Goal: Complete application form

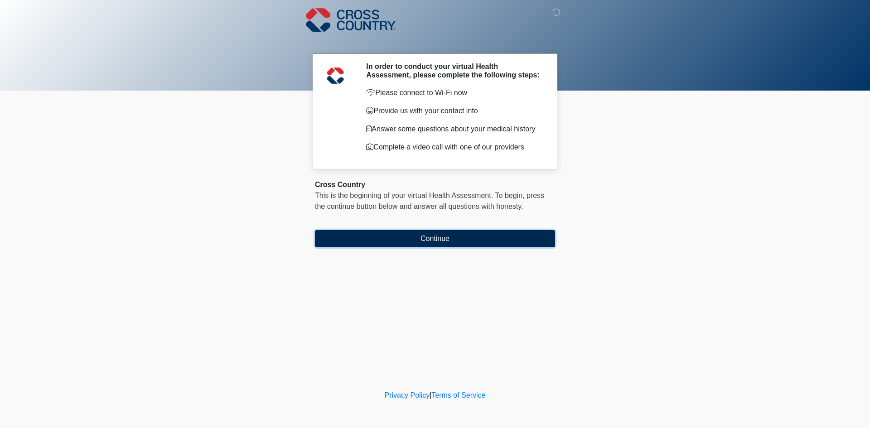
click at [442, 241] on button "Continue" at bounding box center [435, 238] width 240 height 17
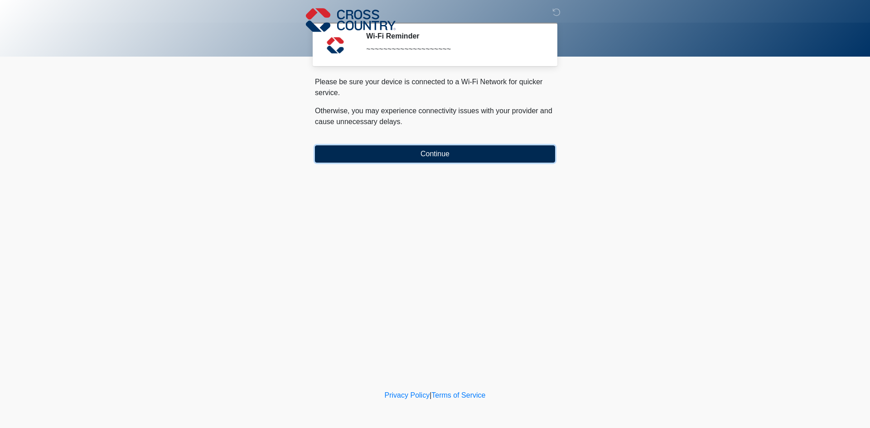
click at [434, 159] on button "Continue" at bounding box center [435, 153] width 240 height 17
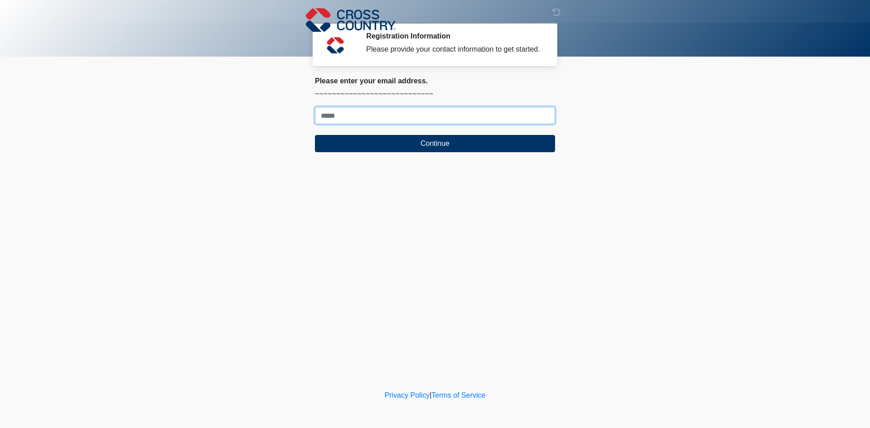
click at [325, 117] on input "Where should we email your response?" at bounding box center [435, 115] width 240 height 17
type input "**********"
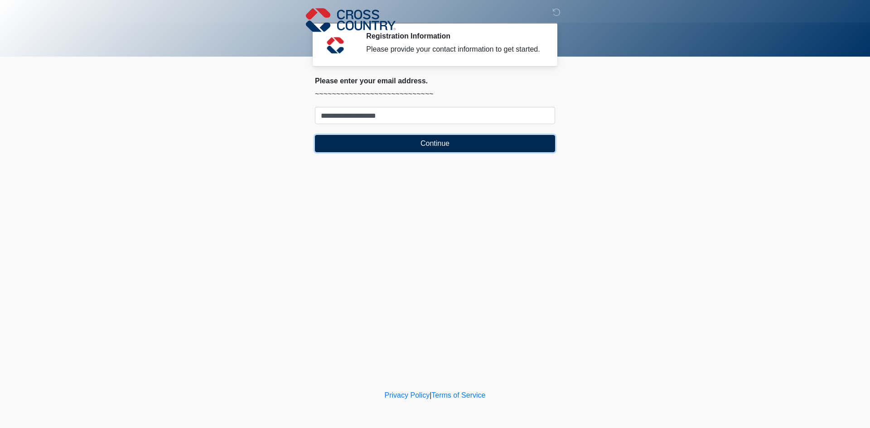
click at [421, 142] on button "Continue" at bounding box center [435, 143] width 240 height 17
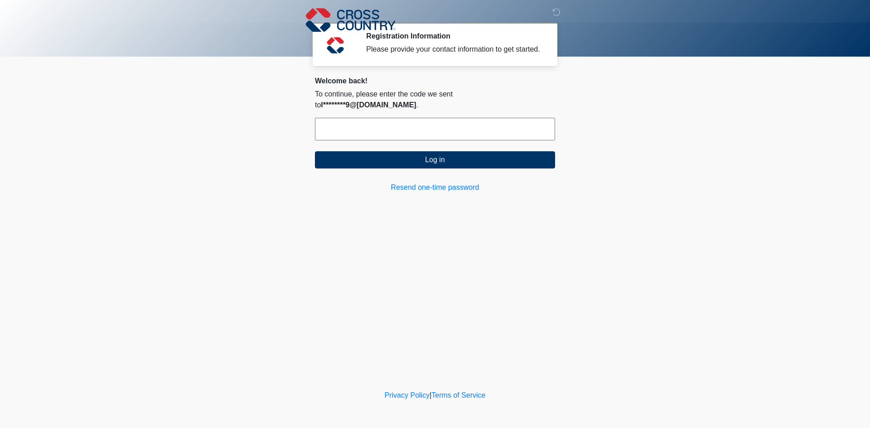
click at [385, 123] on input "text" at bounding box center [435, 129] width 240 height 23
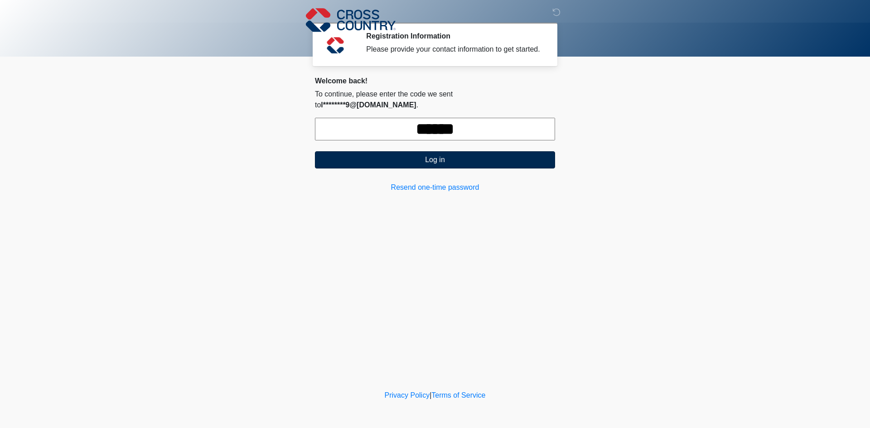
type input "******"
click at [413, 151] on button "Log in" at bounding box center [435, 159] width 240 height 17
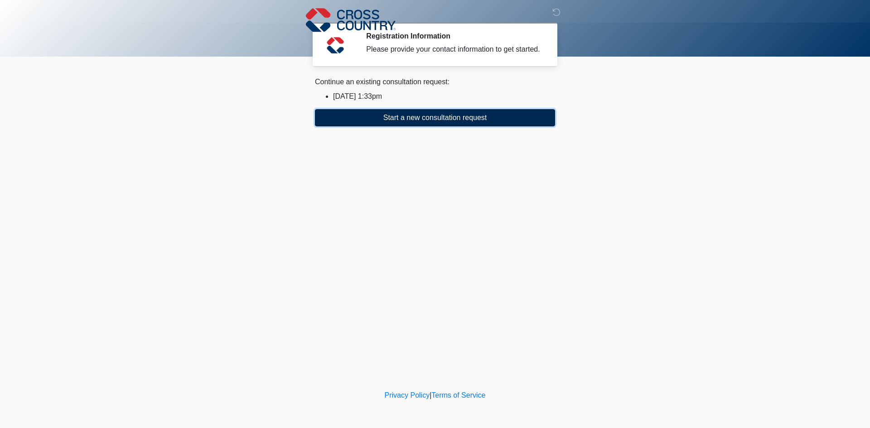
click at [461, 121] on button "Start a new consultation request" at bounding box center [435, 117] width 240 height 17
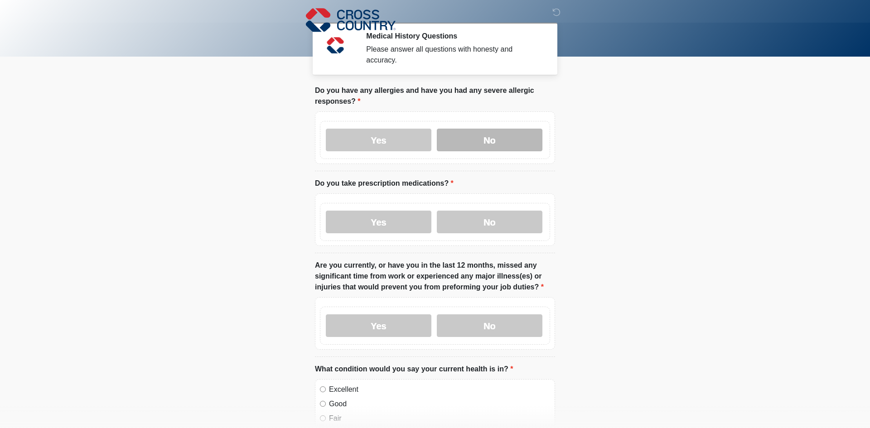
click at [498, 141] on label "No" at bounding box center [490, 140] width 106 height 23
click at [492, 235] on div "Yes No" at bounding box center [435, 222] width 230 height 38
click at [472, 324] on label "No" at bounding box center [490, 325] width 106 height 23
click at [762, 307] on body "‎ ‎ ‎ Medical History Questions Please answer all questions with honesty and ac…" at bounding box center [435, 214] width 870 height 428
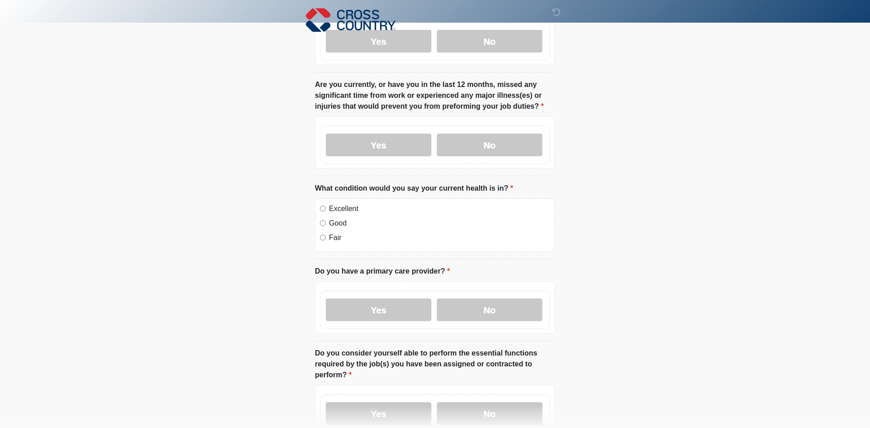
scroll to position [181, 0]
click at [506, 313] on label "No" at bounding box center [490, 309] width 106 height 23
click at [736, 247] on html "‎ ‎ ‎ Medical History Questions Please answer all questions with honesty and ac…" at bounding box center [435, 33] width 870 height 428
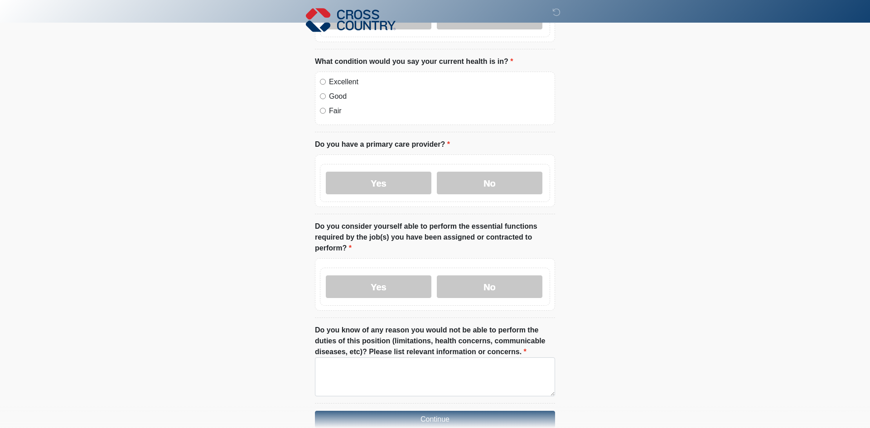
scroll to position [308, 0]
click at [416, 275] on label "Yes" at bounding box center [379, 286] width 106 height 23
click at [400, 177] on label "Yes" at bounding box center [379, 182] width 106 height 23
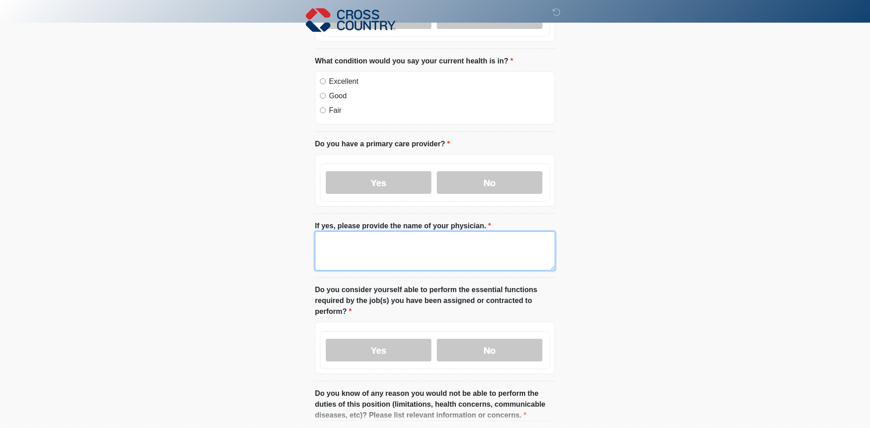
click at [346, 251] on textarea "If yes, please provide the name of your physician." at bounding box center [435, 250] width 240 height 39
click at [309, 262] on div "Cross Country This is the beginning of your virtual Health Assessment. ﻿﻿﻿﻿﻿﻿To…" at bounding box center [435, 134] width 254 height 714
click at [356, 239] on textarea "*********" at bounding box center [435, 250] width 240 height 39
type textarea "**********"
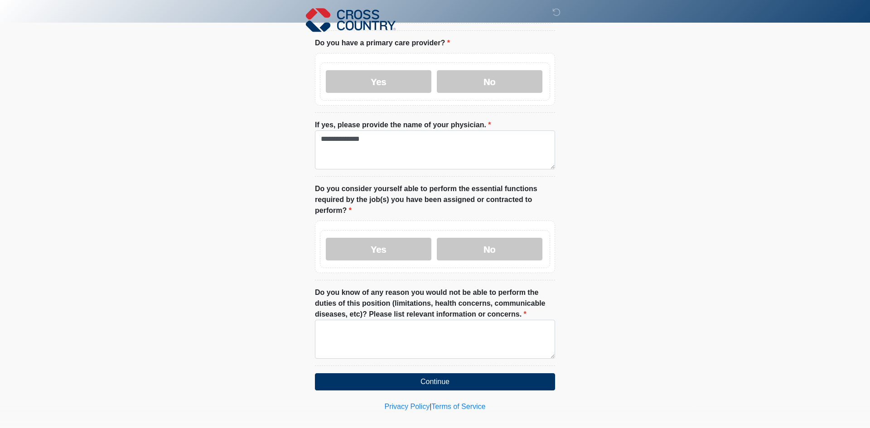
scroll to position [410, 0]
click at [381, 328] on textarea "Do you know of any reason you would not be able to perform the duties of this p…" at bounding box center [435, 338] width 240 height 39
click at [331, 334] on textarea "*" at bounding box center [435, 338] width 240 height 39
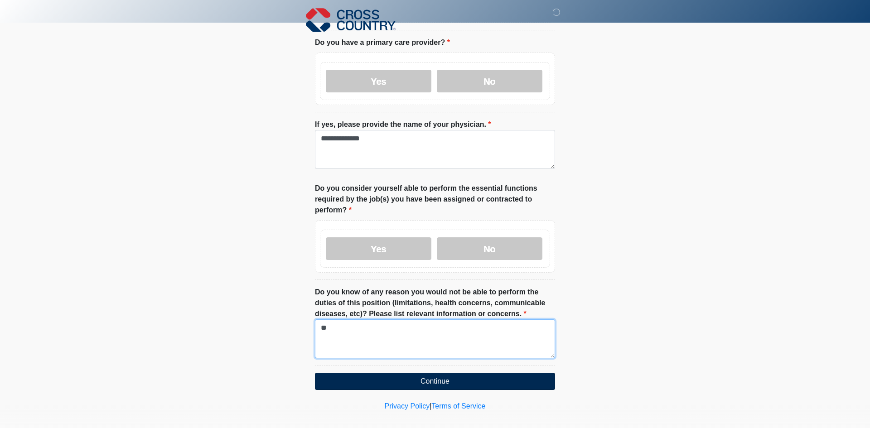
type textarea "**"
click at [435, 373] on button "Continue" at bounding box center [435, 381] width 240 height 17
click at [415, 373] on button "Continue" at bounding box center [435, 381] width 240 height 17
click at [457, 376] on button "Continue" at bounding box center [435, 381] width 240 height 17
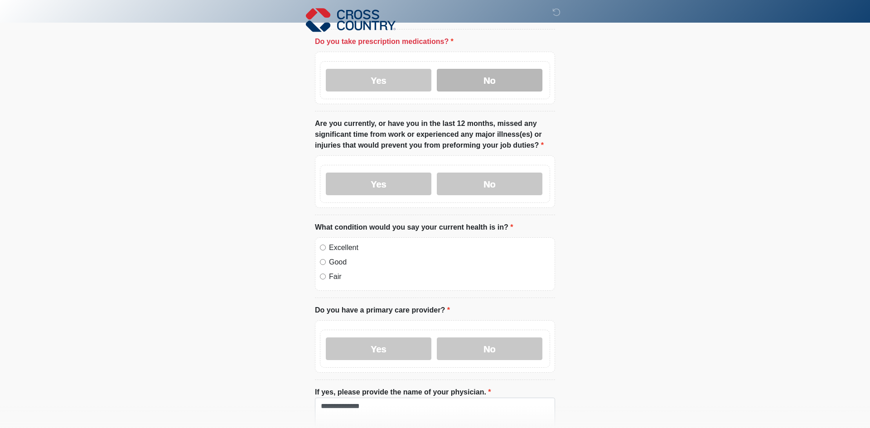
click at [485, 89] on label "No" at bounding box center [490, 80] width 106 height 23
click at [491, 81] on label "No" at bounding box center [490, 80] width 106 height 23
click at [617, 213] on body "‎ ‎ ‎ Medical History Questions Please answer all questions with honesty and ac…" at bounding box center [435, 72] width 870 height 428
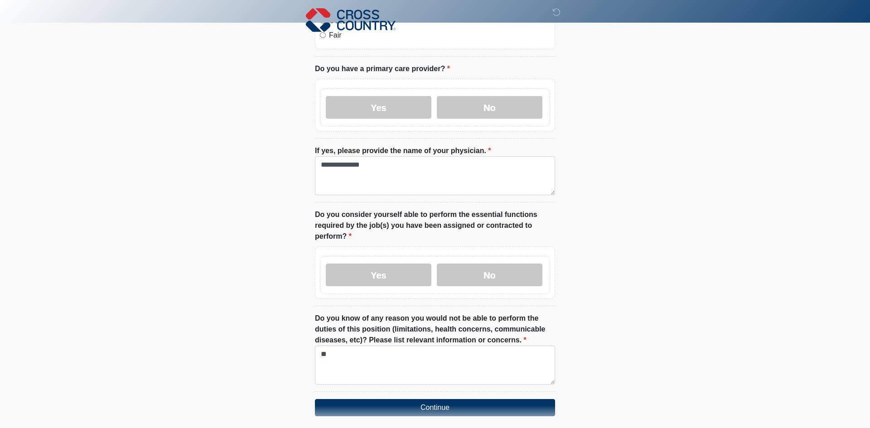
scroll to position [410, 0]
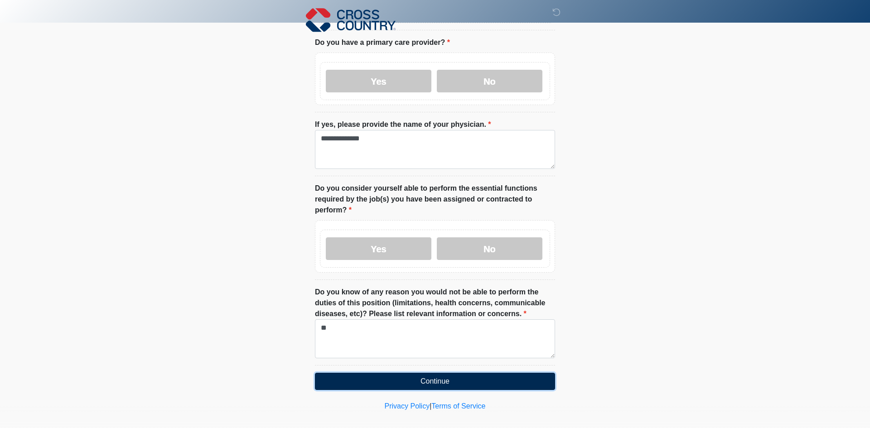
click at [457, 373] on button "Continue" at bounding box center [435, 381] width 240 height 17
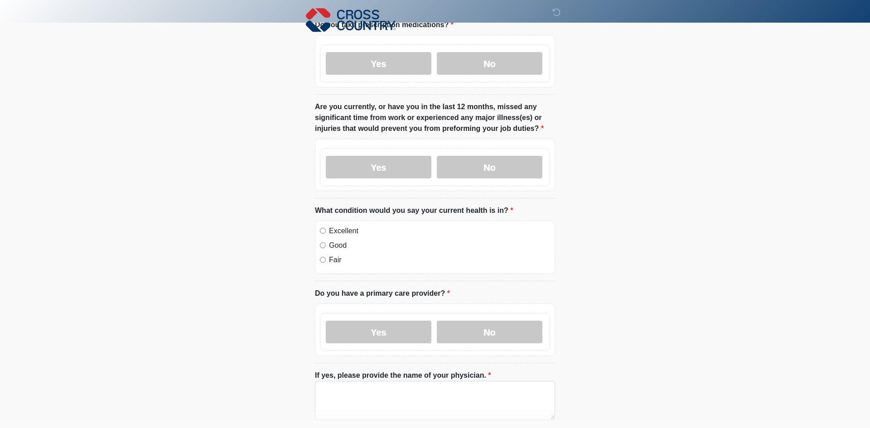
scroll to position [0, 0]
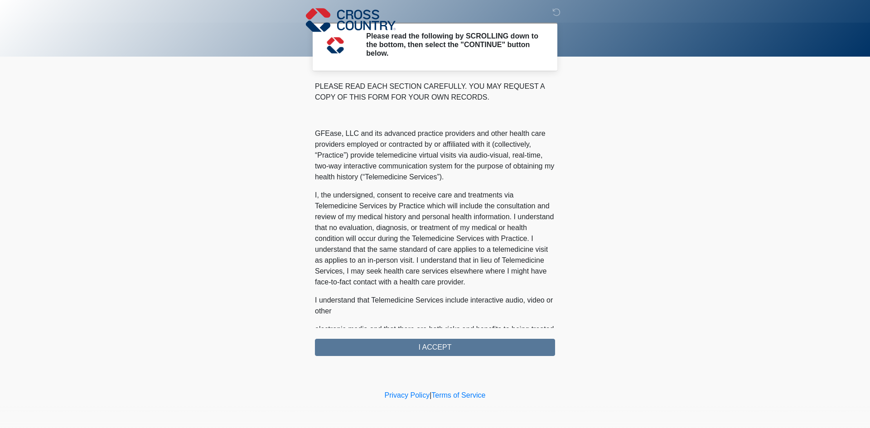
click at [507, 285] on div "PLEASE READ EACH SECTION CAREFULLY. YOU MAY REQUEST A COPY OF THIS FORM FOR YOU…" at bounding box center [435, 204] width 240 height 247
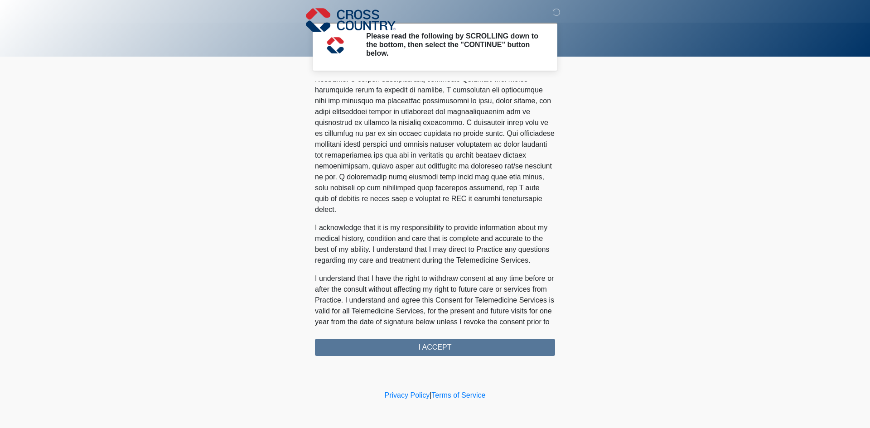
scroll to position [456, 0]
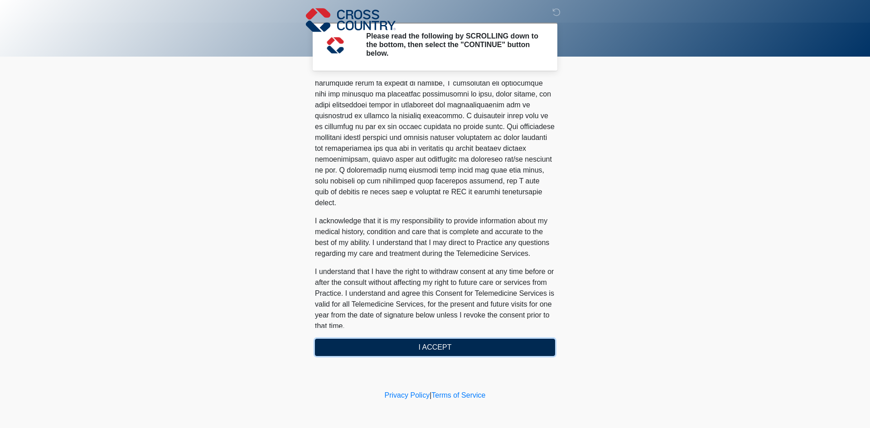
click at [438, 343] on button "I ACCEPT" at bounding box center [435, 347] width 240 height 17
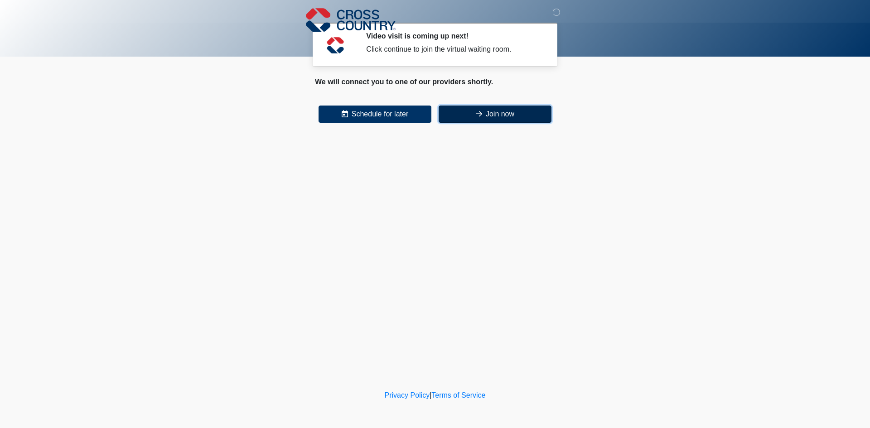
click at [496, 115] on button "Join now" at bounding box center [495, 114] width 113 height 17
